Goal: Transaction & Acquisition: Obtain resource

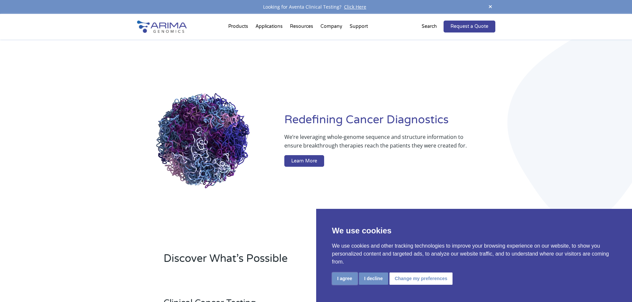
click at [346, 279] on button "I agree" at bounding box center [345, 279] width 26 height 12
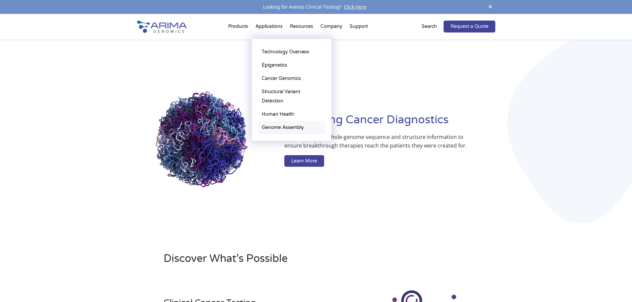
click at [288, 130] on link "Genome Assembly" at bounding box center [292, 127] width 66 height 13
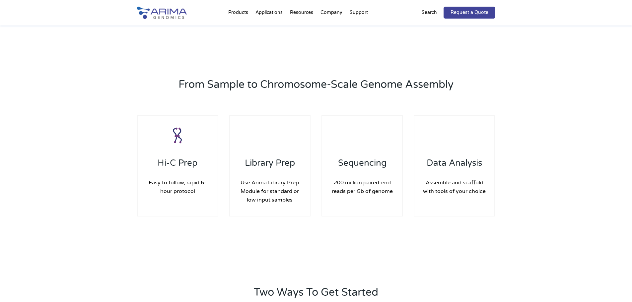
scroll to position [876, 0]
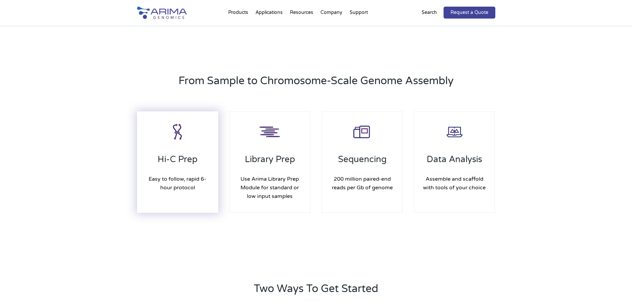
click at [194, 175] on h4 "Easy to follow, rapid 6-hour protocol" at bounding box center [177, 183] width 67 height 27
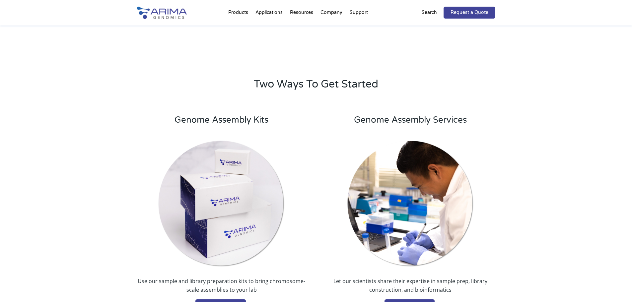
scroll to position [1062, 0]
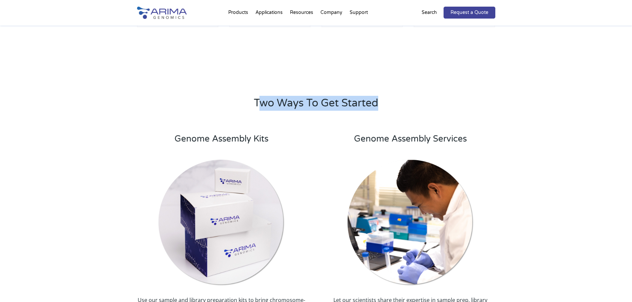
drag, startPoint x: 259, startPoint y: 98, endPoint x: 508, endPoint y: 121, distance: 250.3
click at [508, 121] on div "Two Ways To Get Started Genome Assembly Kits Use our sample and library prepara…" at bounding box center [316, 214] width 632 height 308
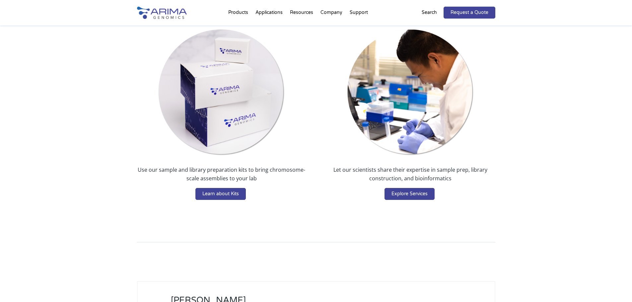
scroll to position [1195, 0]
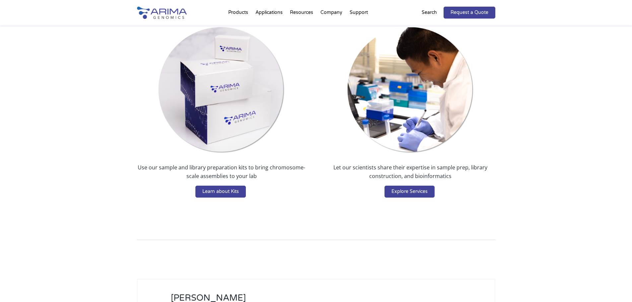
click at [200, 97] on img at bounding box center [221, 90] width 127 height 127
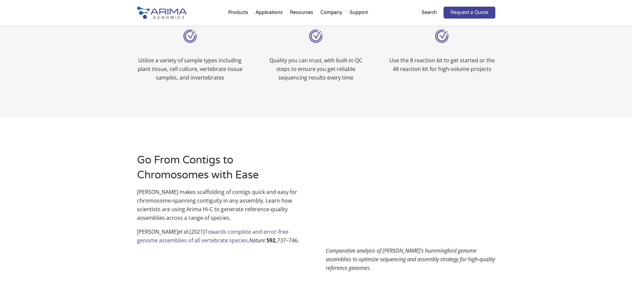
scroll to position [319, 0]
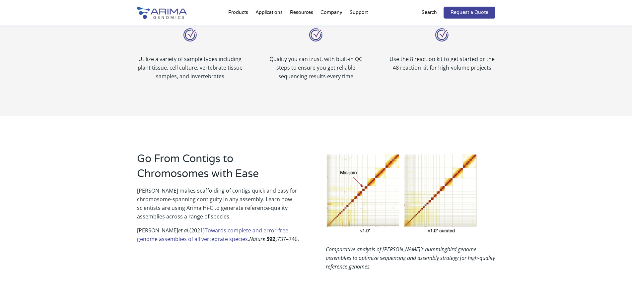
click at [363, 207] on img at bounding box center [402, 194] width 152 height 84
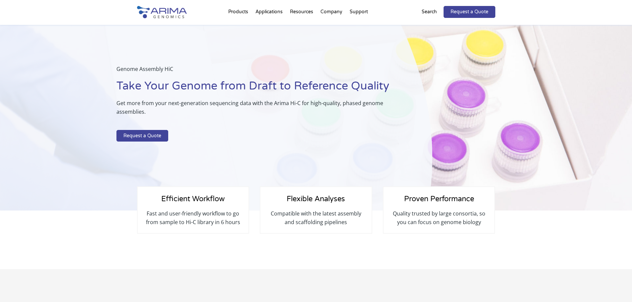
scroll to position [0, 0]
drag, startPoint x: 118, startPoint y: 67, endPoint x: 177, endPoint y: 68, distance: 59.8
click at [177, 68] on p "Genome Assembly HiC" at bounding box center [258, 72] width 283 height 14
copy p "Genome Assembly HiC"
click at [476, 12] on link "Request a Quote" at bounding box center [470, 13] width 52 height 12
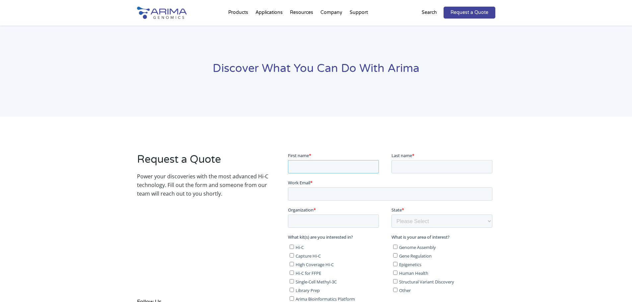
click at [362, 167] on input "First name *" at bounding box center [333, 166] width 91 height 13
type input "Mireia"
click at [431, 167] on input "Last name *" at bounding box center [442, 166] width 101 height 13
type input "Labrador"
click at [345, 194] on input "Work Email *" at bounding box center [390, 193] width 204 height 13
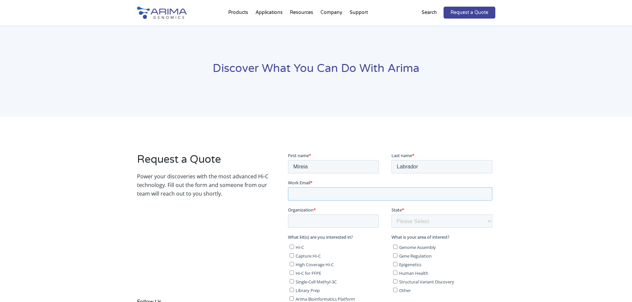
type input "mireia.labrador@irbbarcelona.org"
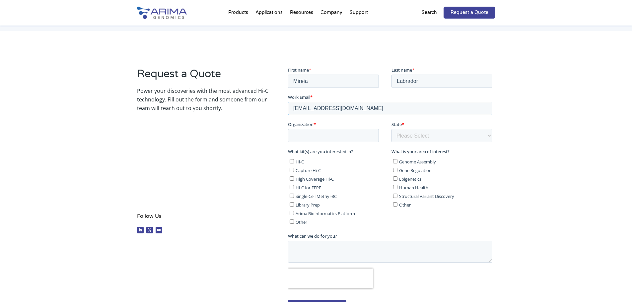
scroll to position [100, 0]
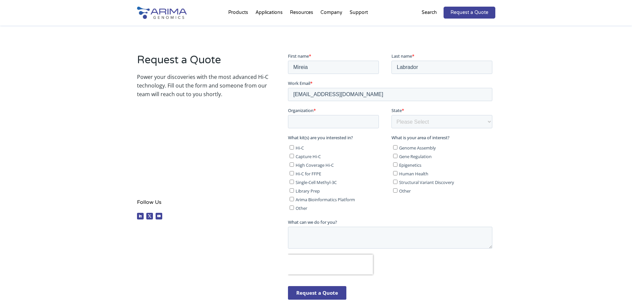
click at [347, 128] on fieldset "Organization * State * Please Select Other/Non-US Alabama Alaska Arizona Arkans…" at bounding box center [391, 120] width 207 height 27
click at [354, 122] on input "Organization *" at bounding box center [333, 121] width 91 height 13
type input "irb barcelona"
click at [425, 120] on select "Please Select Other/Non-US Alabama Alaska Arizona Arkansas California Colorado …" at bounding box center [442, 121] width 101 height 13
